Goal: Task Accomplishment & Management: Use online tool/utility

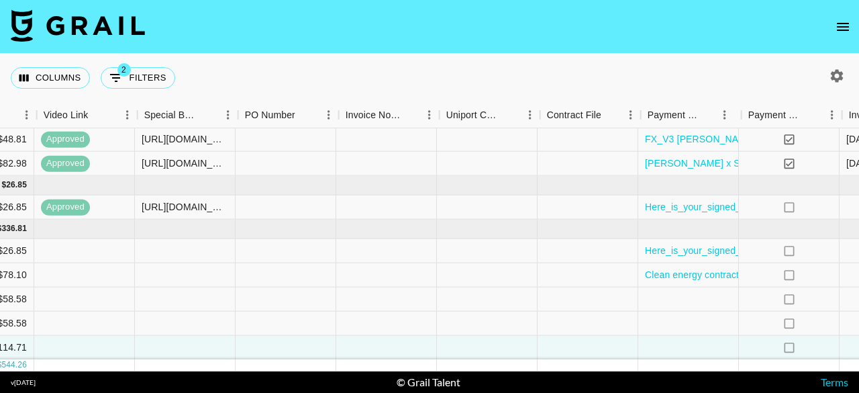
scroll to position [73, 1233]
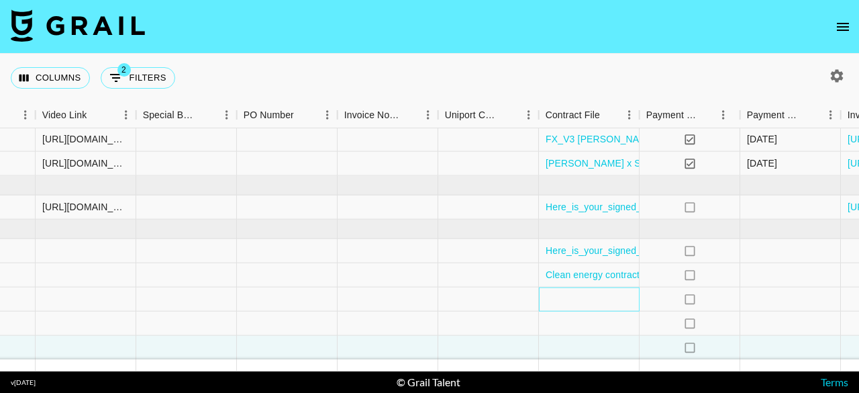
click at [591, 292] on div at bounding box center [589, 299] width 101 height 24
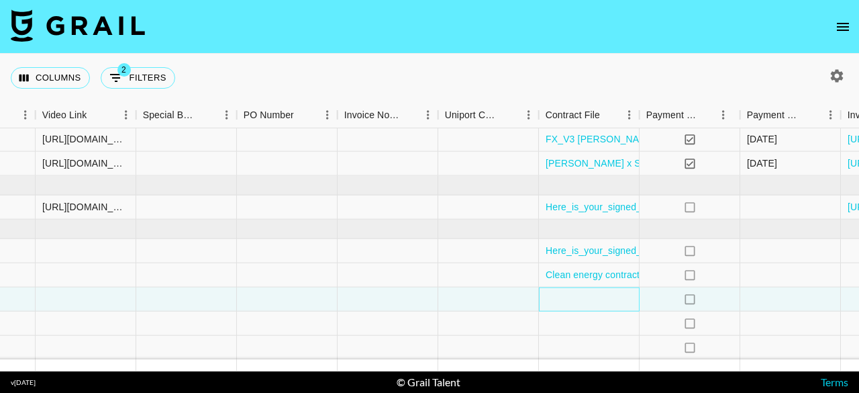
drag, startPoint x: 589, startPoint y: 293, endPoint x: 560, endPoint y: 288, distance: 30.0
click at [560, 288] on div at bounding box center [589, 299] width 101 height 24
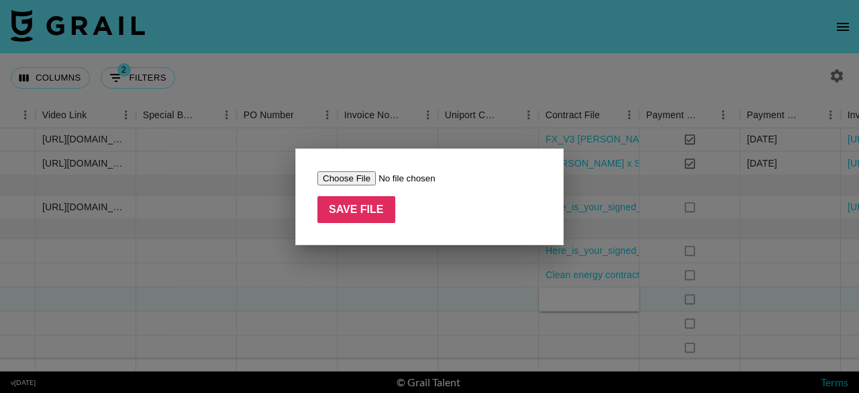
click at [347, 175] on input "file" at bounding box center [402, 178] width 170 height 14
type input "C:\fakepath\PTE Dabalash x @regannnward Contract copy 2.pdf"
click at [371, 215] on input "Save File" at bounding box center [356, 209] width 78 height 27
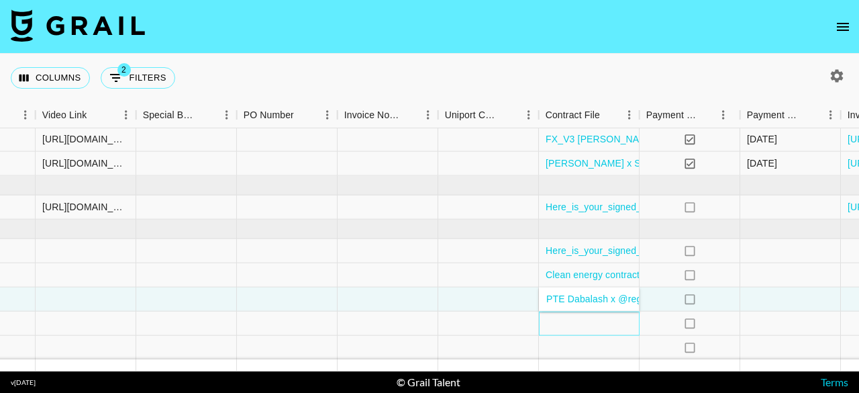
click at [587, 311] on div at bounding box center [589, 323] width 101 height 24
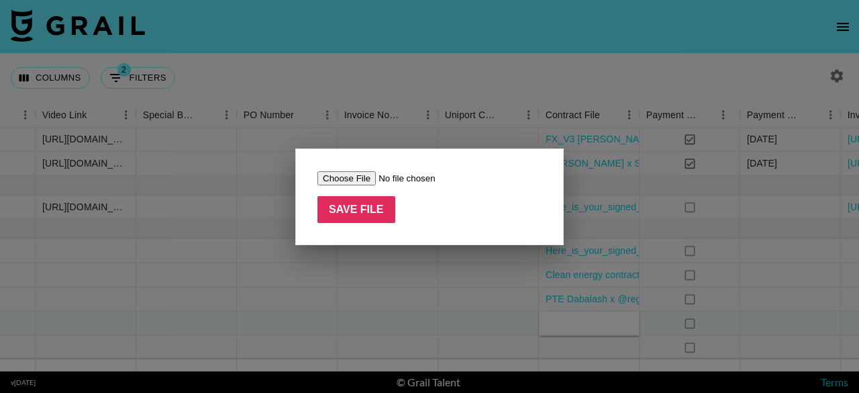
click at [362, 177] on input "file" at bounding box center [402, 178] width 170 height 14
type input "C:\fakepath\PTE Dabalash x @regannnward Contract copy 2.pdf"
click at [368, 214] on input "Save File" at bounding box center [356, 209] width 78 height 27
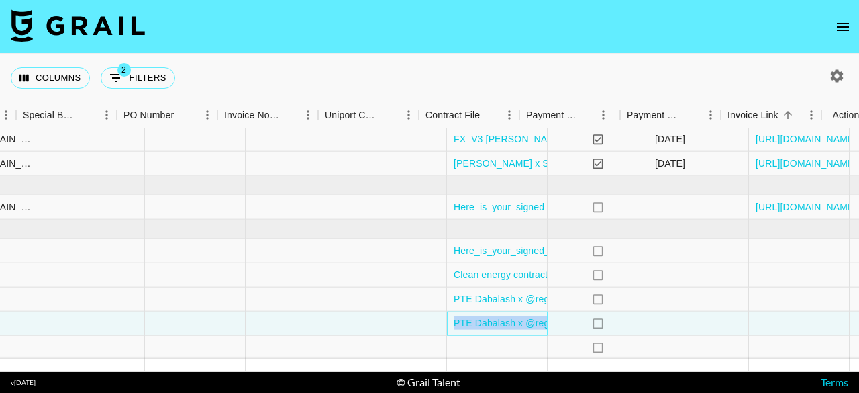
scroll to position [73, 1379]
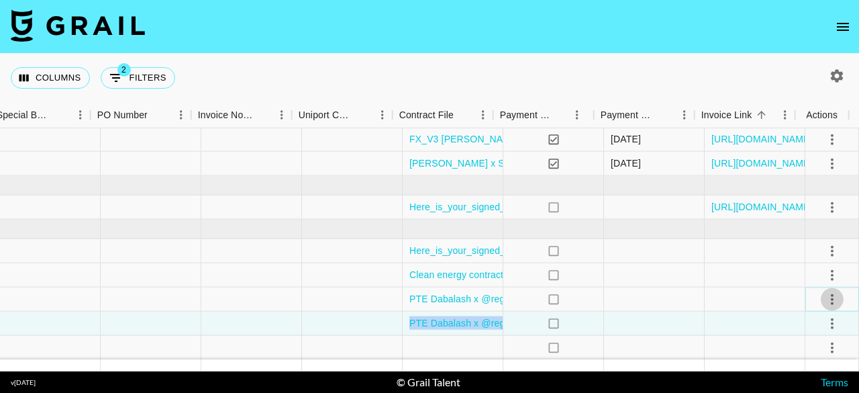
click at [824, 291] on icon "select merge strategy" at bounding box center [832, 299] width 16 height 16
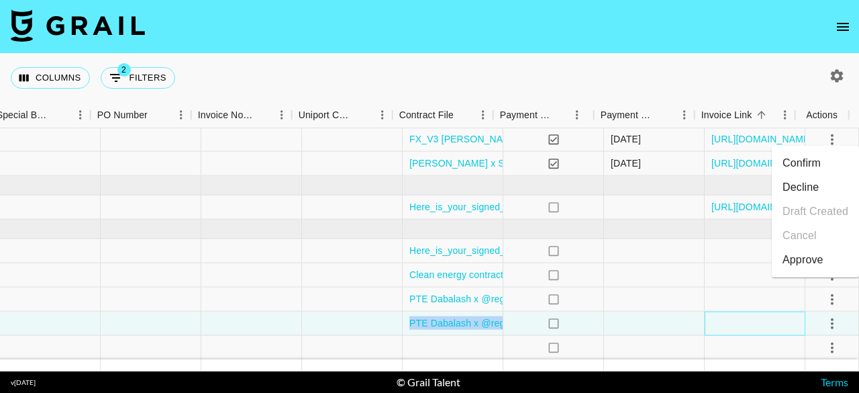
click at [762, 311] on div at bounding box center [755, 323] width 101 height 24
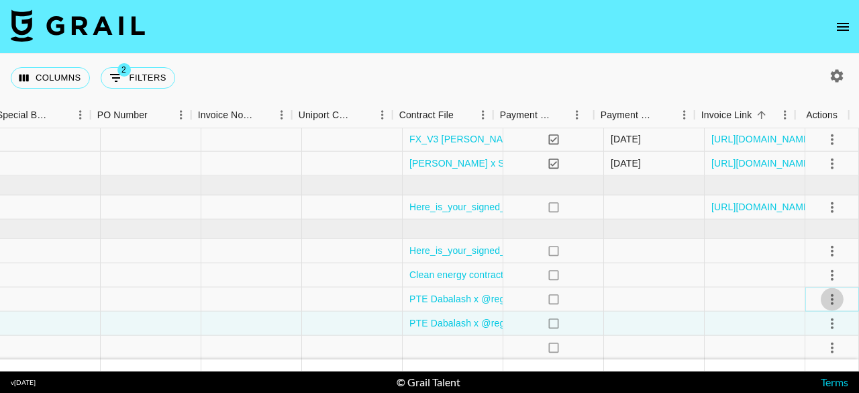
click at [824, 291] on icon "select merge strategy" at bounding box center [832, 299] width 16 height 16
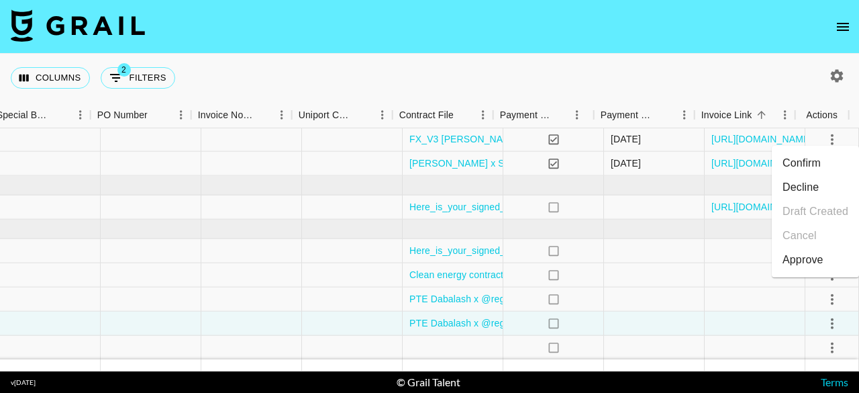
click at [807, 265] on div "Approve" at bounding box center [803, 260] width 41 height 16
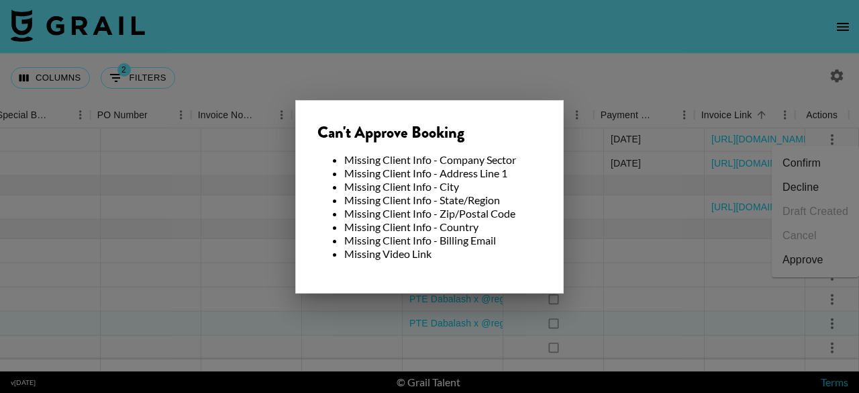
click at [721, 303] on div at bounding box center [429, 196] width 859 height 393
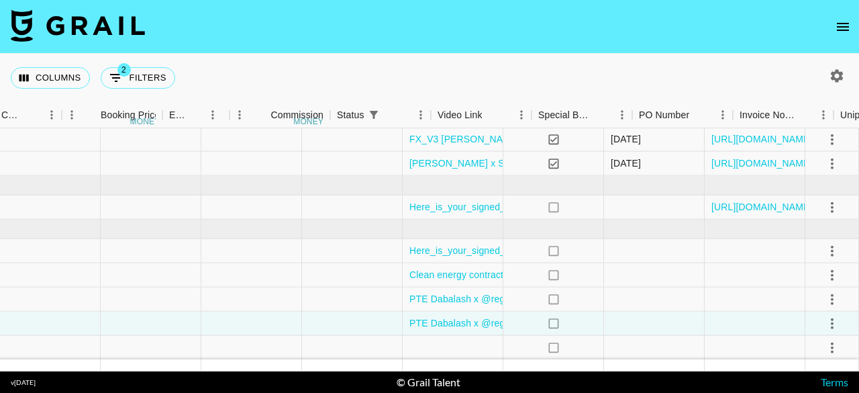
click at [304, 348] on section "Columns 2 Filters + Booking Month Due Airtable ID Talent Manager Client [PERSON…" at bounding box center [429, 196] width 859 height 393
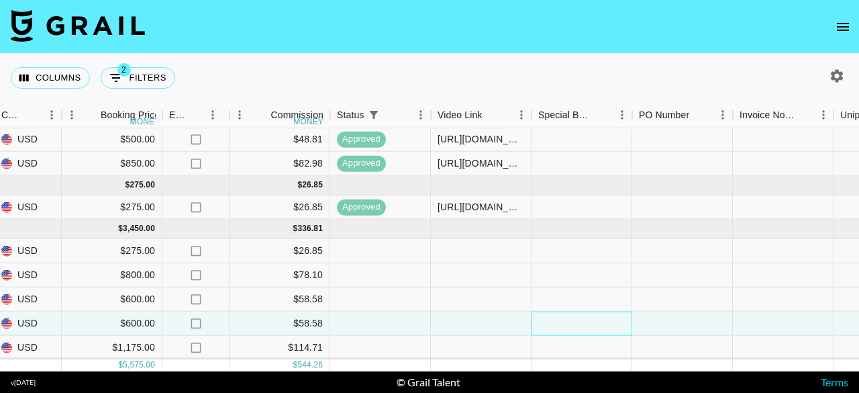
click at [567, 311] on div at bounding box center [582, 323] width 101 height 24
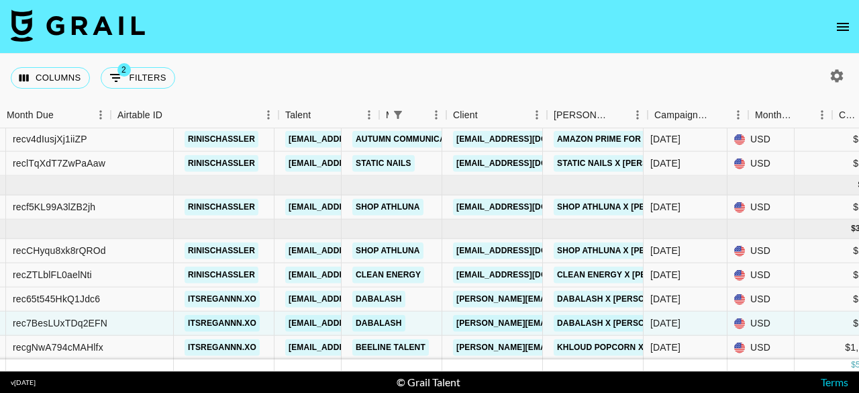
scroll to position [73, 0]
